Goal: Find contact information: Find contact information

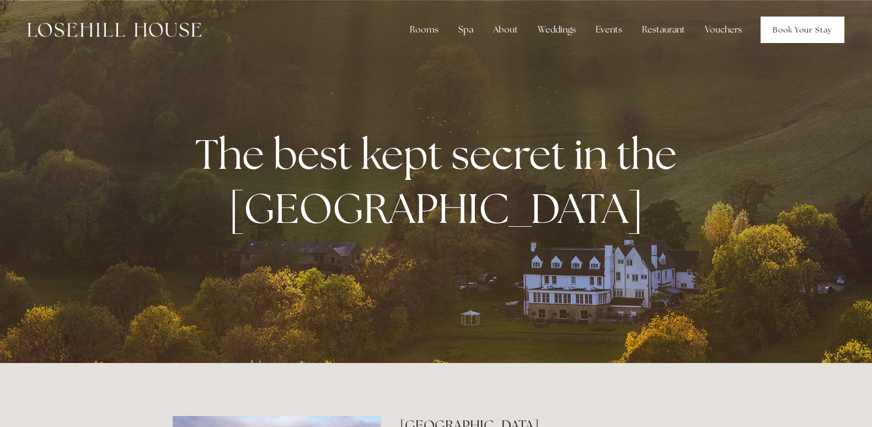
click at [796, 25] on link "Book Your Stay" at bounding box center [803, 30] width 84 height 26
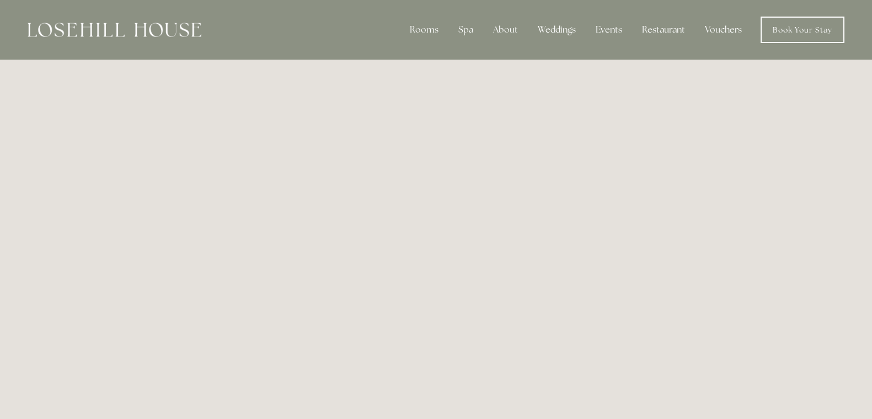
click at [187, 24] on img at bounding box center [115, 30] width 174 height 14
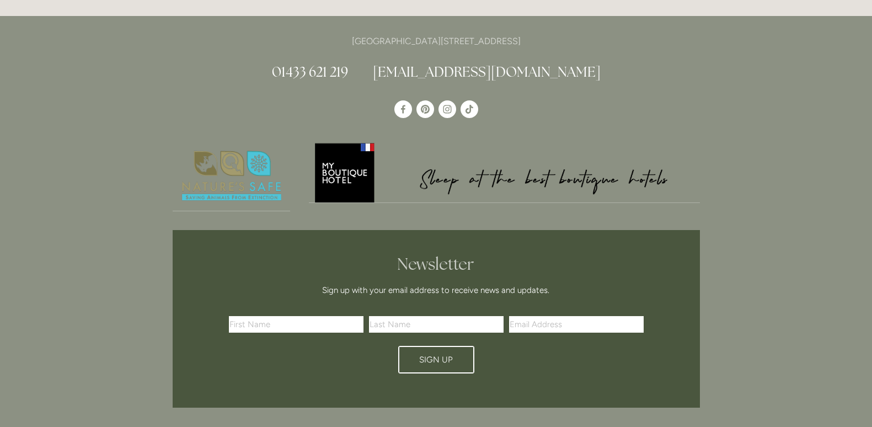
scroll to position [23, 0]
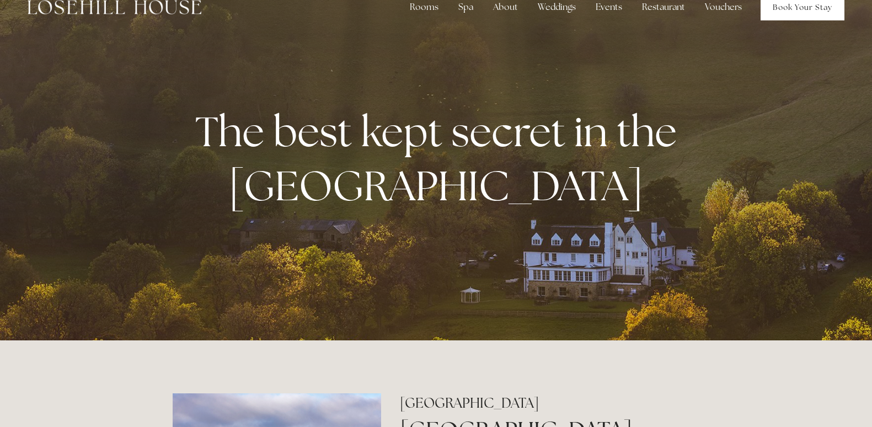
click at [792, 9] on link "Book Your Stay" at bounding box center [803, 7] width 84 height 26
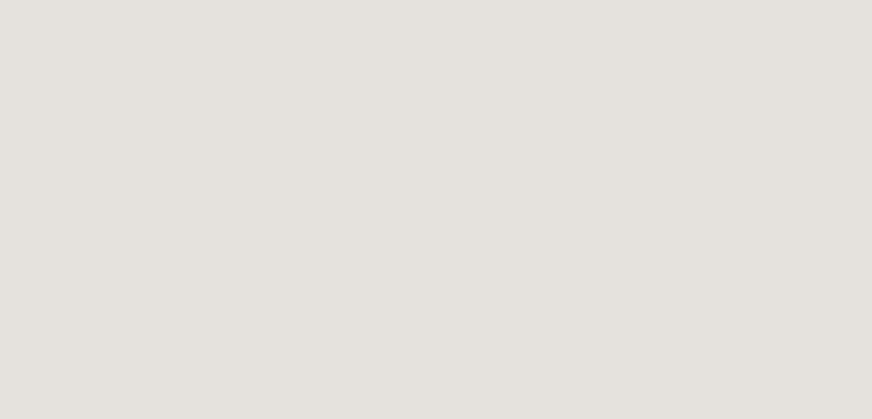
scroll to position [60, 0]
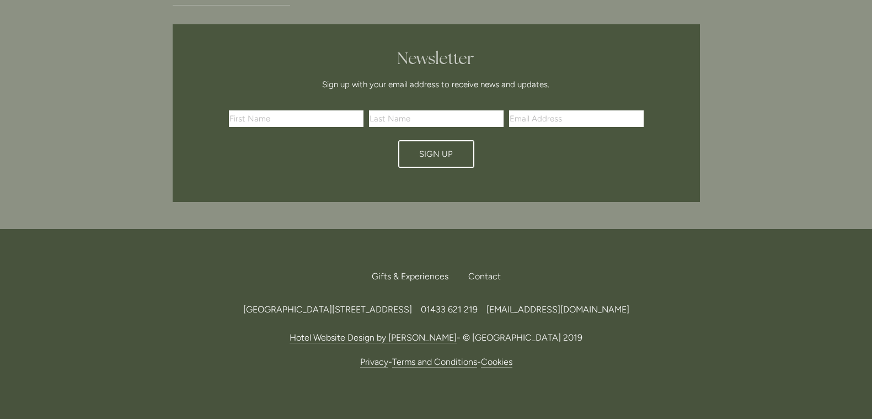
scroll to position [3121, 0]
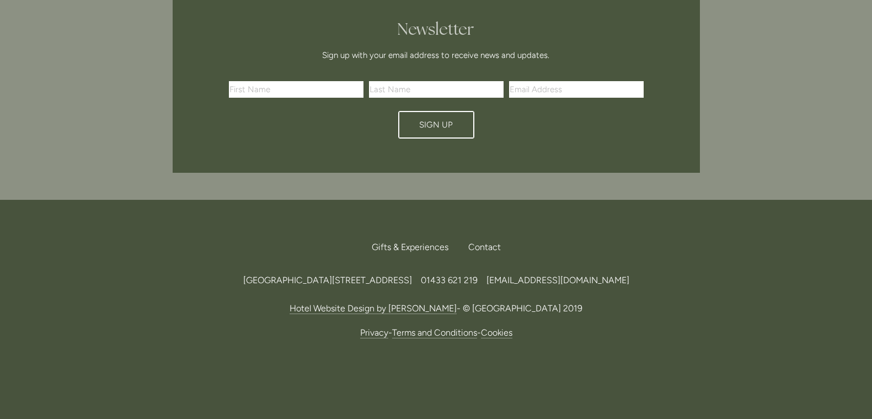
click at [609, 282] on span "[EMAIL_ADDRESS][DOMAIN_NAME]" at bounding box center [557, 280] width 143 height 10
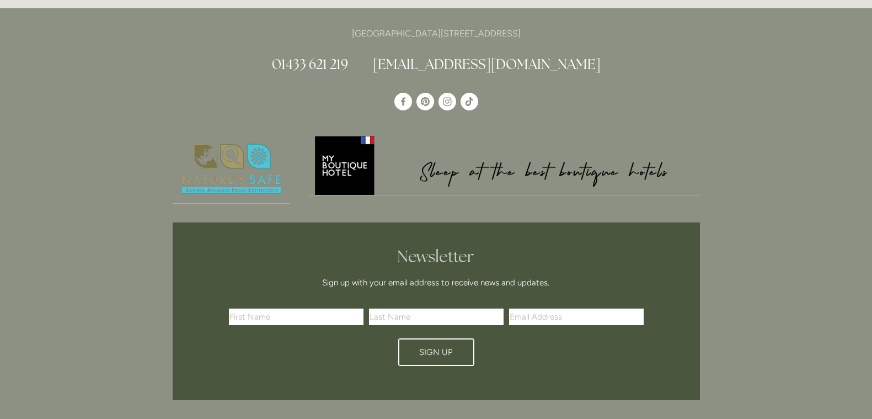
scroll to position [2857, 0]
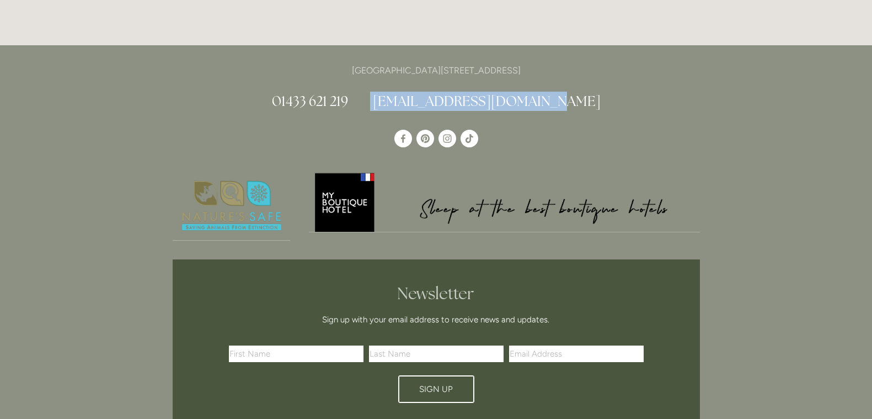
drag, startPoint x: 409, startPoint y: 101, endPoint x: 575, endPoint y: 110, distance: 166.8
click at [575, 110] on h2 "01433 621 219 [EMAIL_ADDRESS][DOMAIN_NAME]" at bounding box center [436, 101] width 527 height 19
copy h2 "[EMAIL_ADDRESS][DOMAIN_NAME]"
